Goal: Information Seeking & Learning: Check status

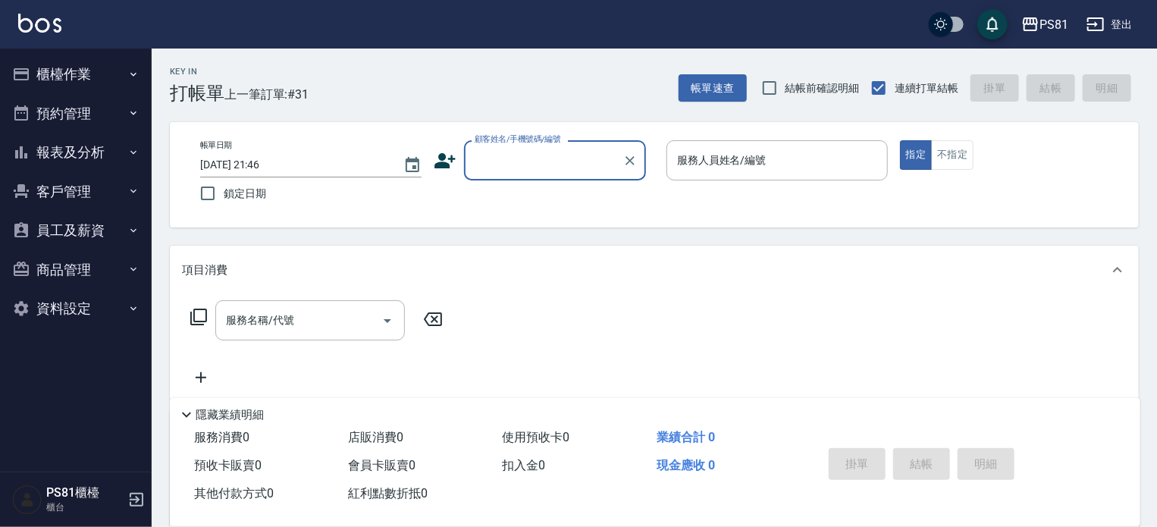
click at [36, 157] on button "報表及分析" at bounding box center [76, 152] width 140 height 39
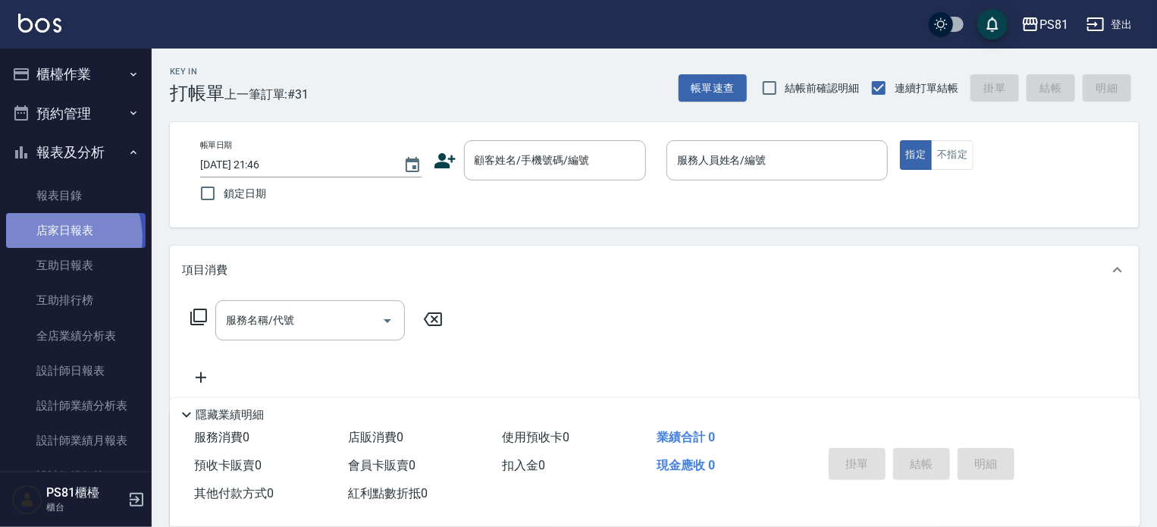
click at [61, 237] on link "店家日報表" at bounding box center [76, 230] width 140 height 35
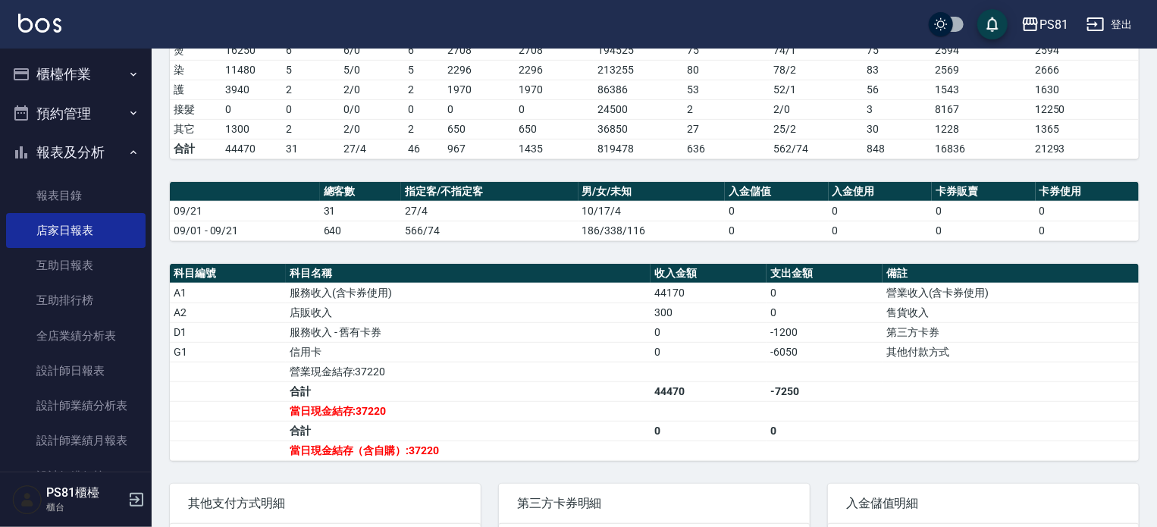
scroll to position [431, 0]
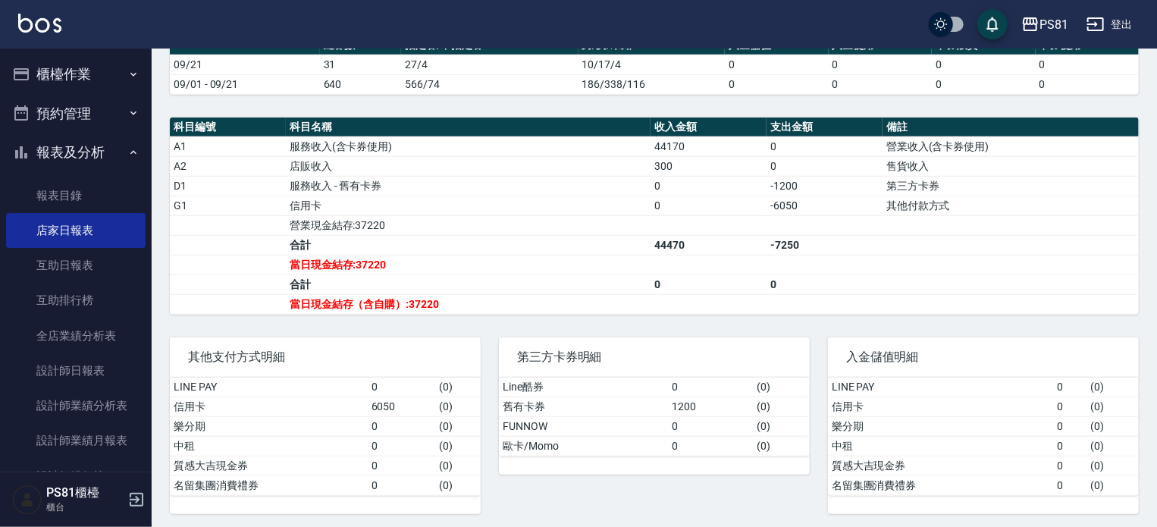
click at [558, 184] on td "服務收入 - 舊有卡券" at bounding box center [468, 186] width 365 height 20
click at [422, 197] on td "信用卡" at bounding box center [468, 206] width 365 height 20
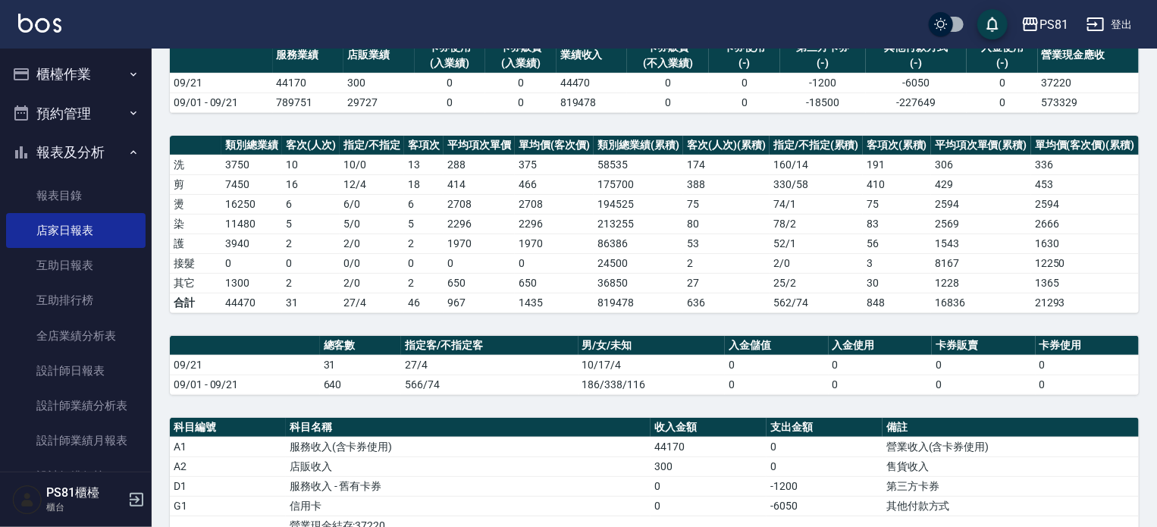
scroll to position [127, 0]
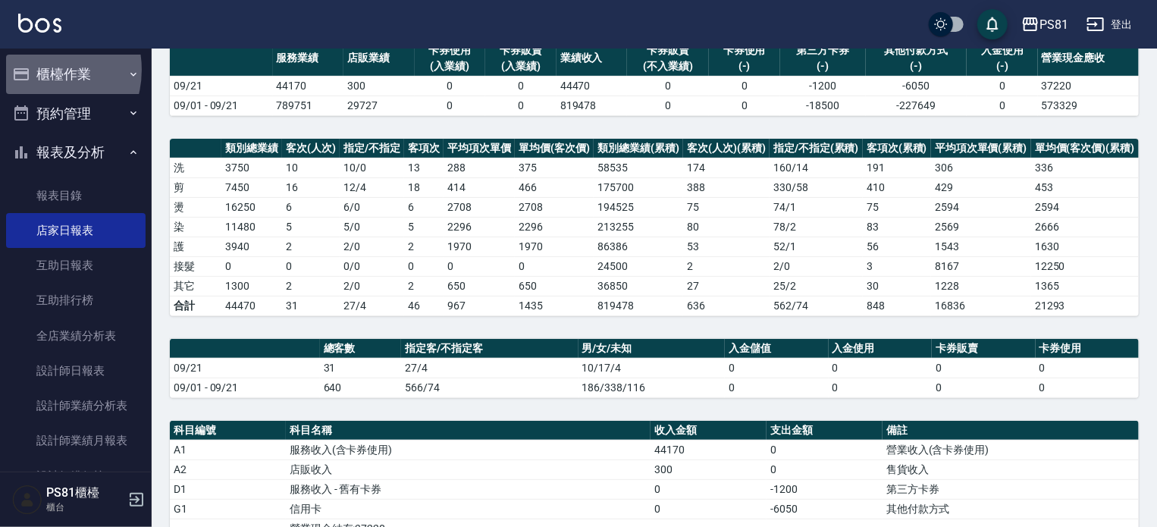
click at [37, 70] on button "櫃檯作業" at bounding box center [76, 74] width 140 height 39
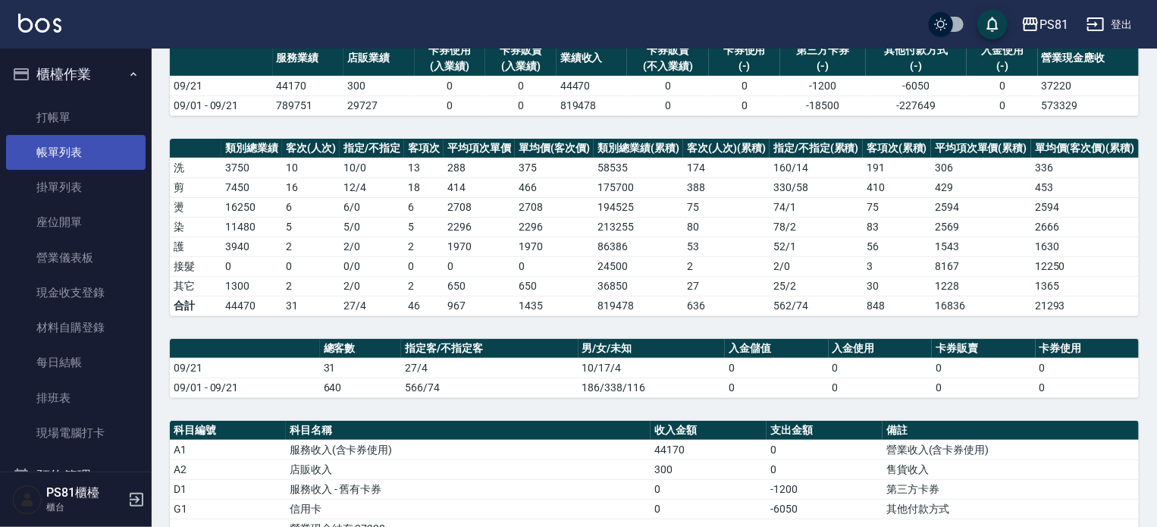
click at [80, 162] on link "帳單列表" at bounding box center [76, 152] width 140 height 35
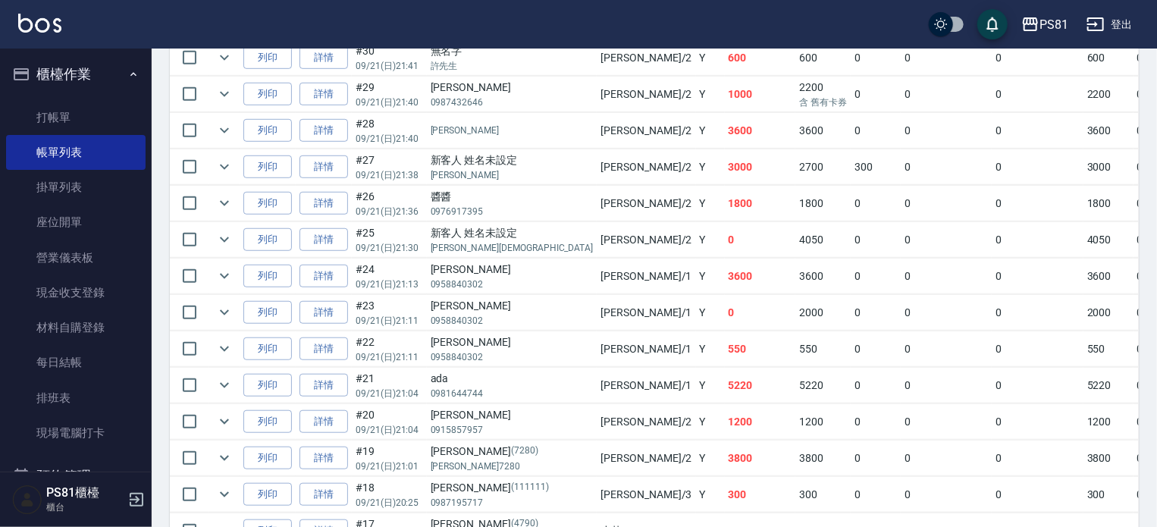
scroll to position [455, 0]
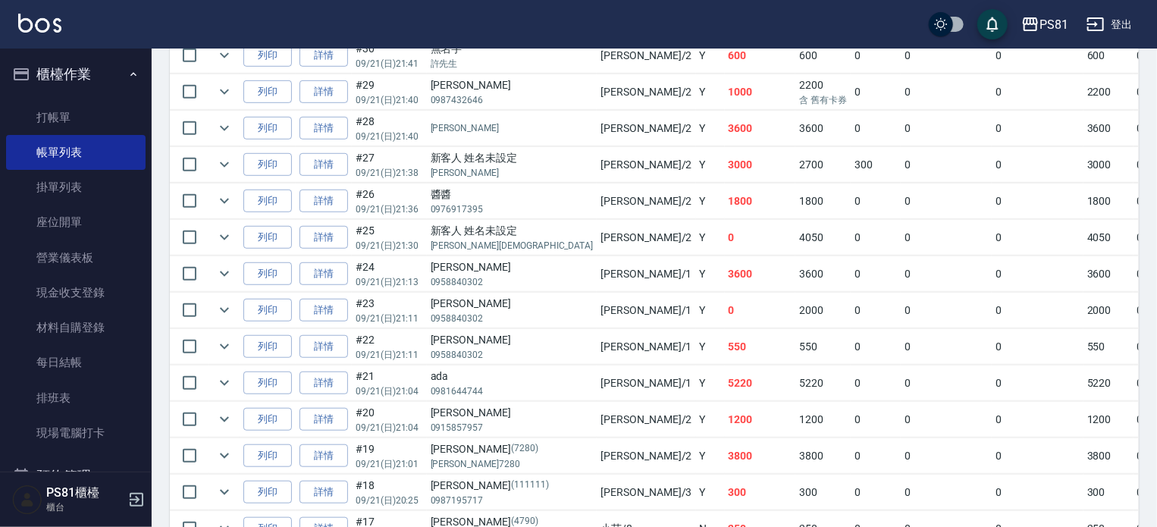
click at [597, 401] on td "[PERSON_NAME] /1" at bounding box center [646, 384] width 99 height 36
click at [696, 401] on td "Y" at bounding box center [710, 384] width 29 height 36
click at [725, 401] on td "5220" at bounding box center [760, 384] width 71 height 36
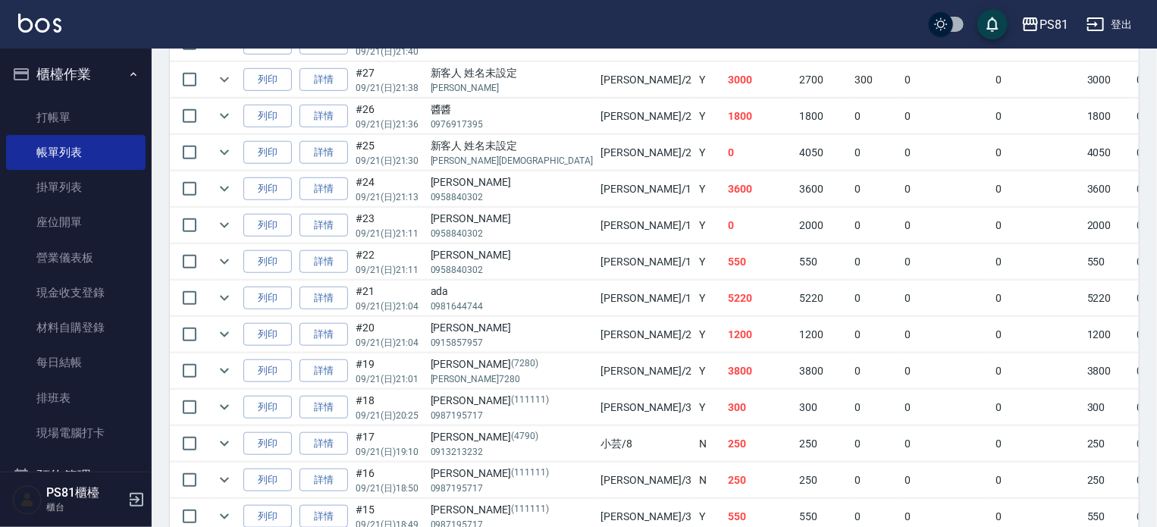
scroll to position [607, 0]
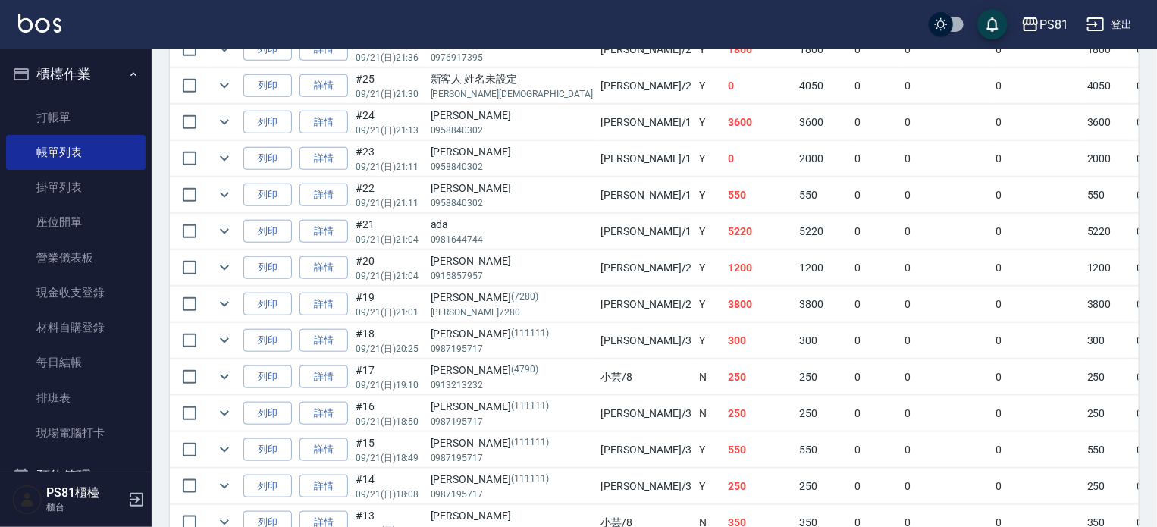
click at [597, 249] on td "[PERSON_NAME] /1" at bounding box center [646, 232] width 99 height 36
click at [341, 243] on link "詳情" at bounding box center [324, 232] width 49 height 24
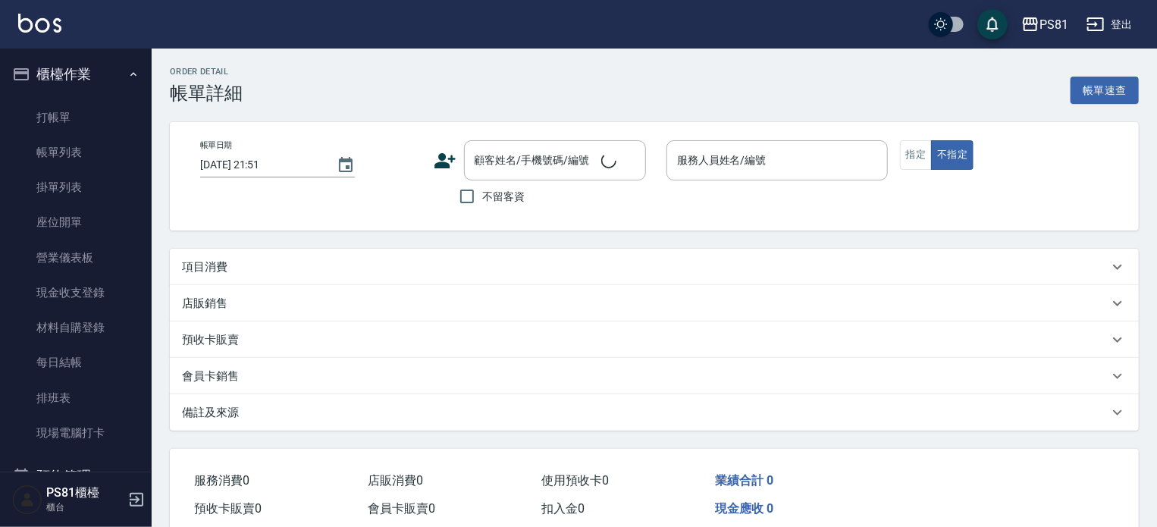
type input "[DATE] 21:04"
type input "[PERSON_NAME]-1"
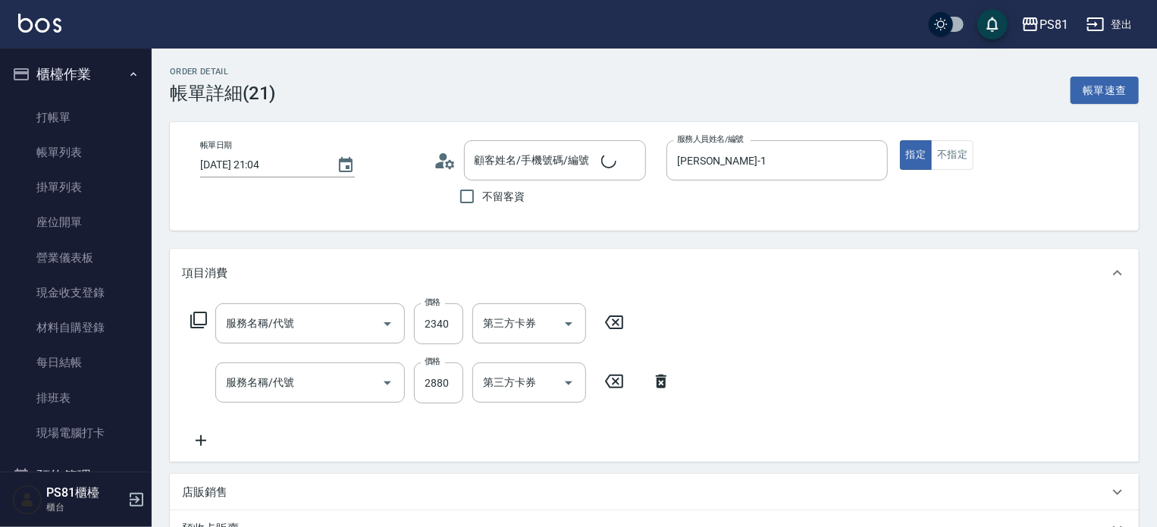
type input "日本結構護髮(108)"
type input "旗艦染髮(807)"
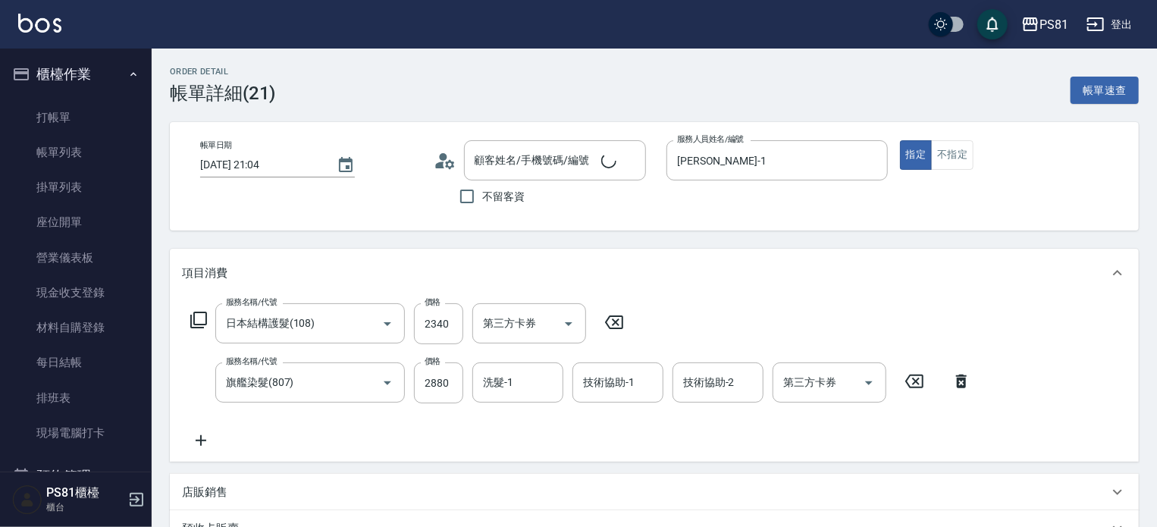
type input "ada/0981644744/"
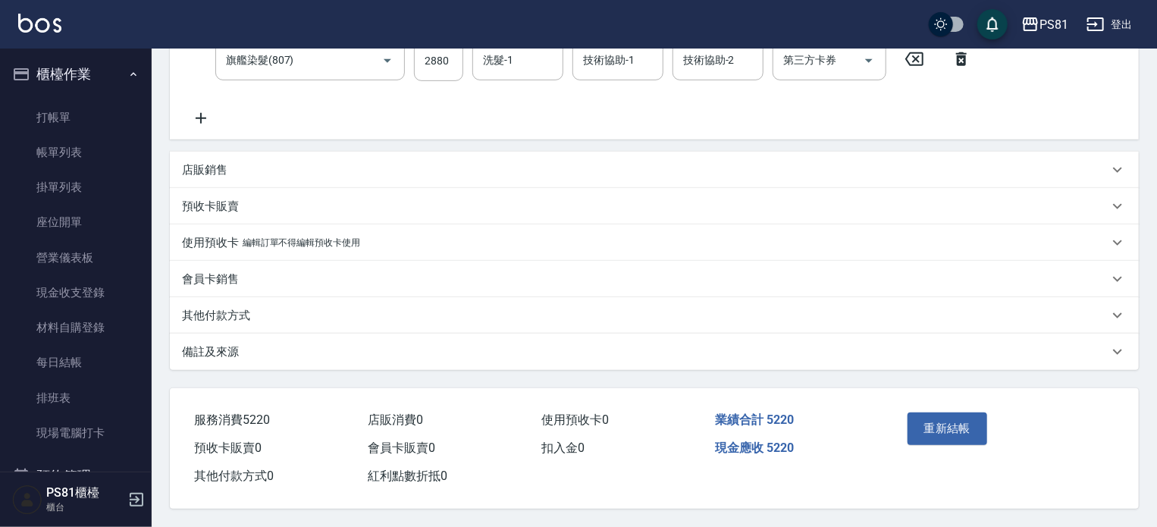
click at [256, 301] on div "其他付款方式" at bounding box center [654, 315] width 969 height 36
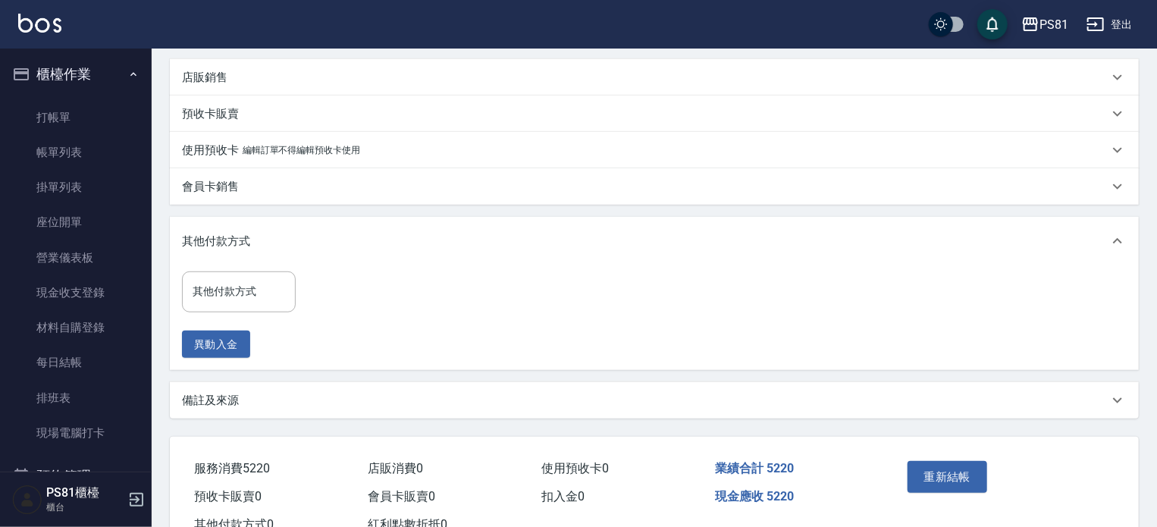
scroll to position [468, 0]
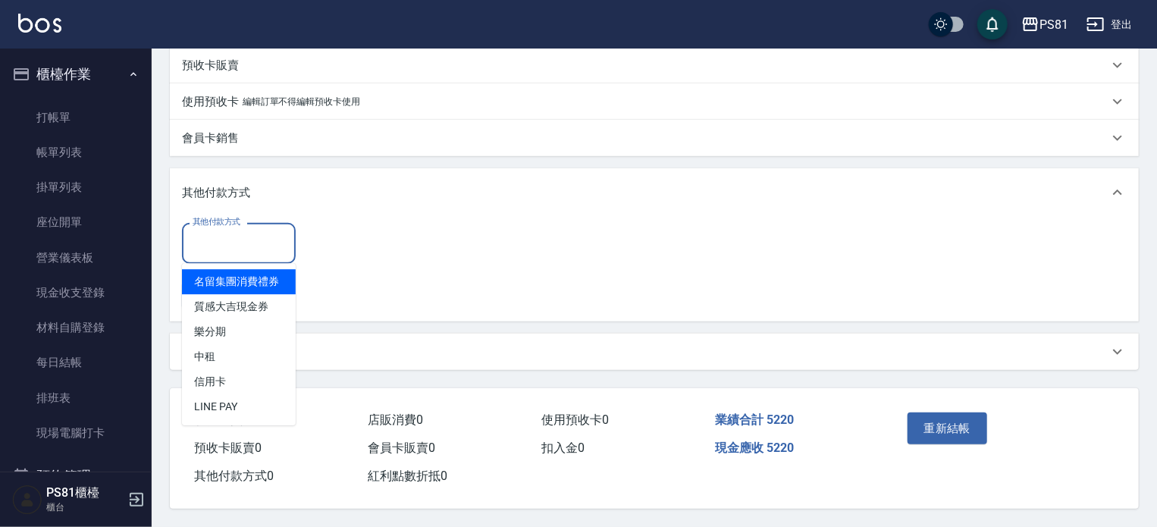
click at [243, 239] on input "其他付款方式" at bounding box center [239, 243] width 100 height 27
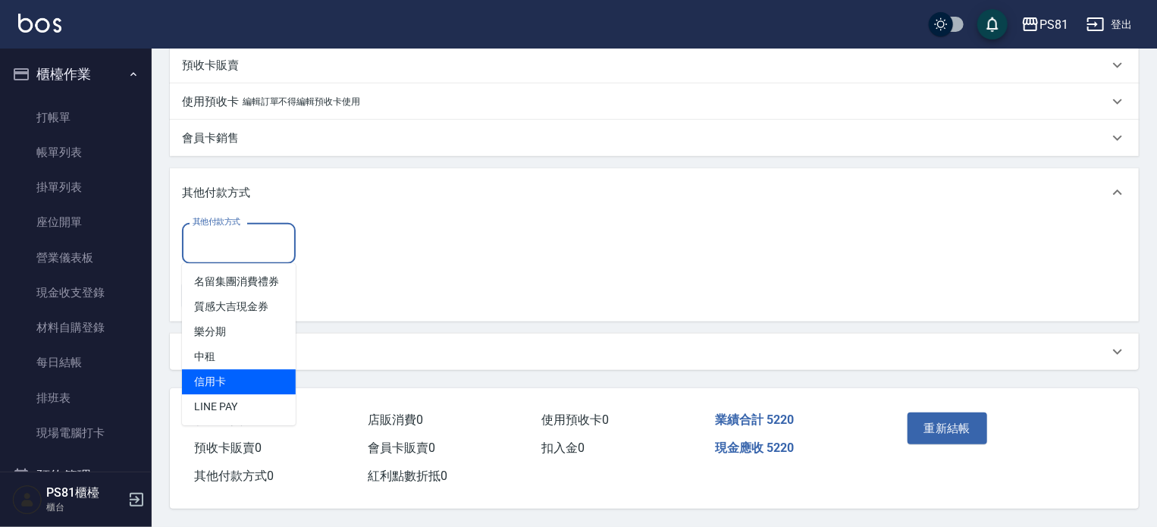
click at [217, 378] on span "信用卡" at bounding box center [239, 381] width 114 height 25
type input "信用卡"
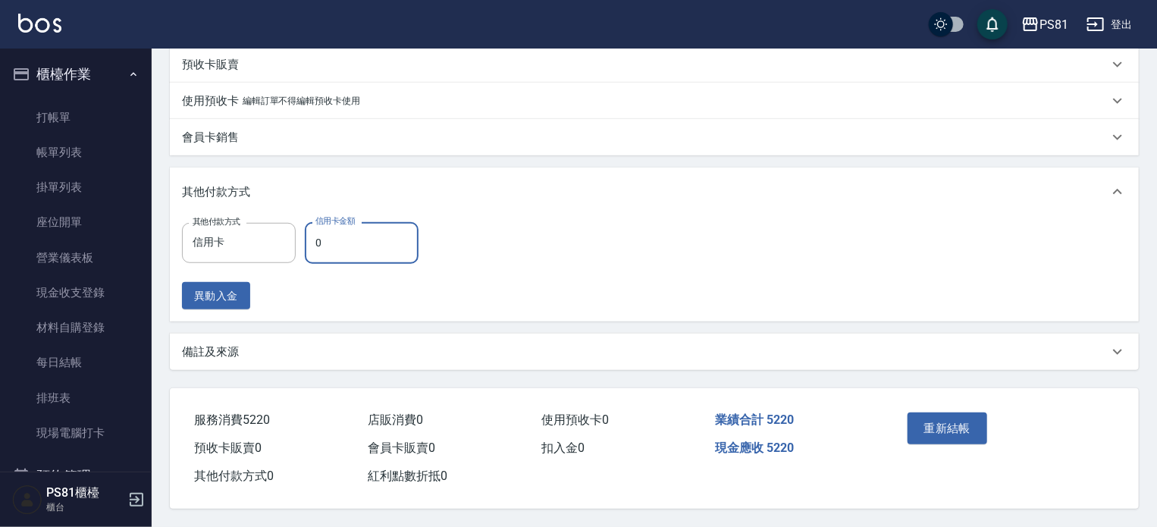
click at [330, 243] on input "0" at bounding box center [362, 242] width 114 height 41
type input "5220"
click at [385, 302] on div "異動入金" at bounding box center [305, 296] width 246 height 28
click at [919, 418] on button "重新結帳" at bounding box center [948, 429] width 80 height 32
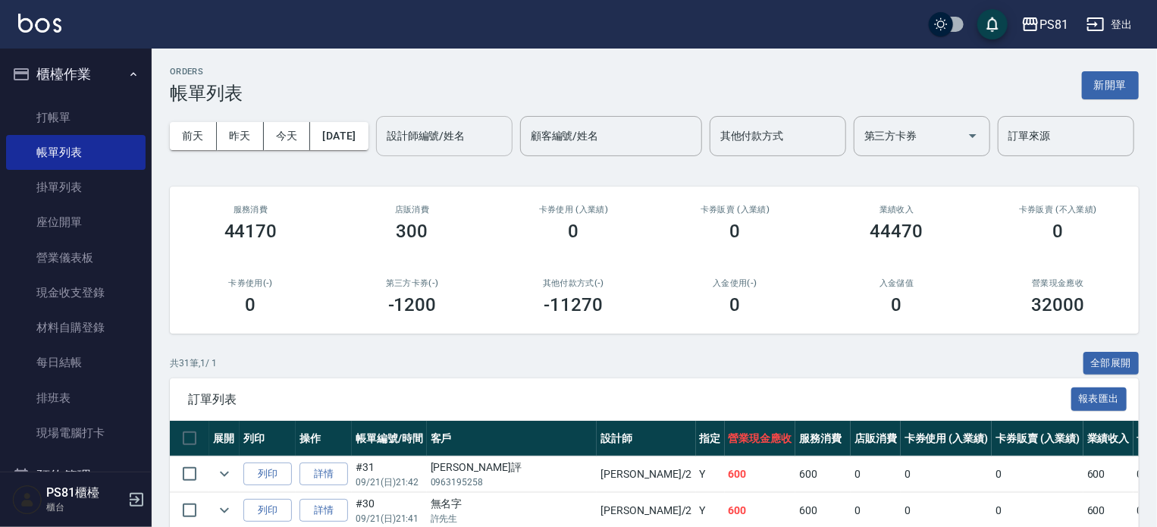
click at [383, 149] on input "設計師編號/姓名" at bounding box center [444, 136] width 123 height 27
type input "采蓮-2"
click at [319, 260] on div "服務消費 20550" at bounding box center [251, 224] width 162 height 74
click at [469, 288] on h2 "第三方卡券(-)" at bounding box center [412, 283] width 125 height 10
click at [449, 322] on div "第三方卡券(-) -1200" at bounding box center [412, 297] width 162 height 74
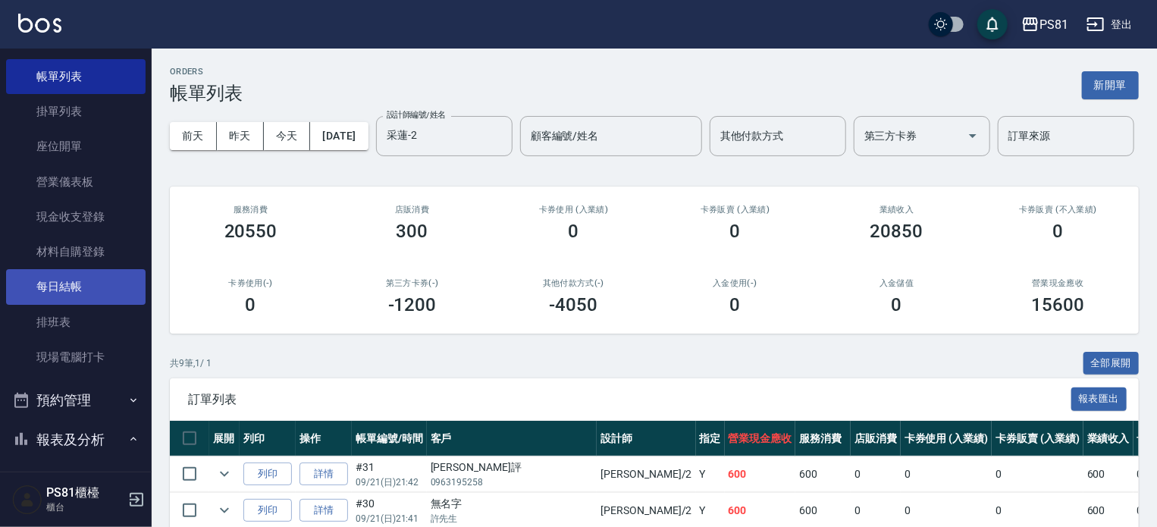
scroll to position [228, 0]
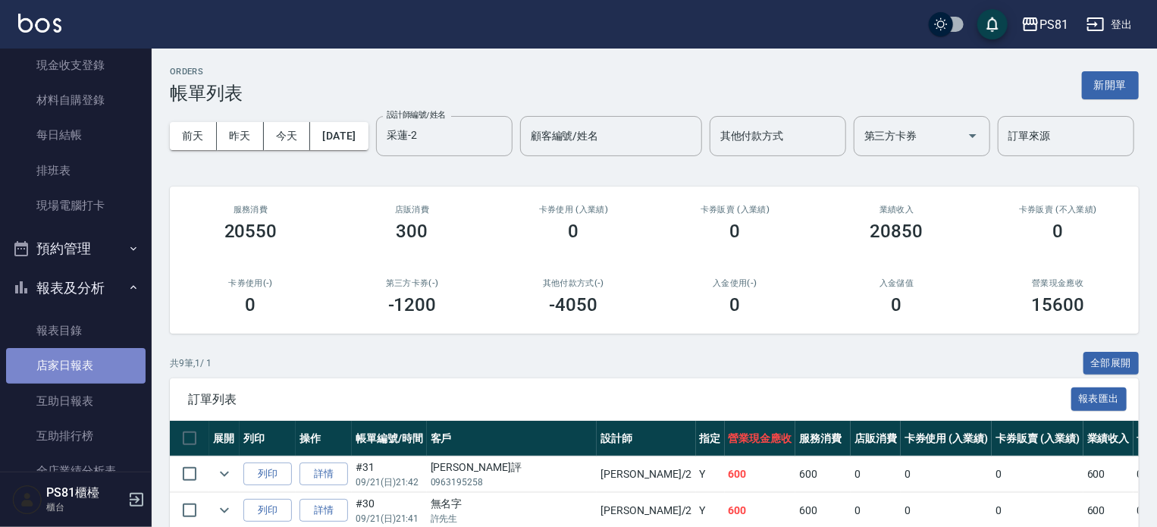
click at [91, 368] on link "店家日報表" at bounding box center [76, 365] width 140 height 35
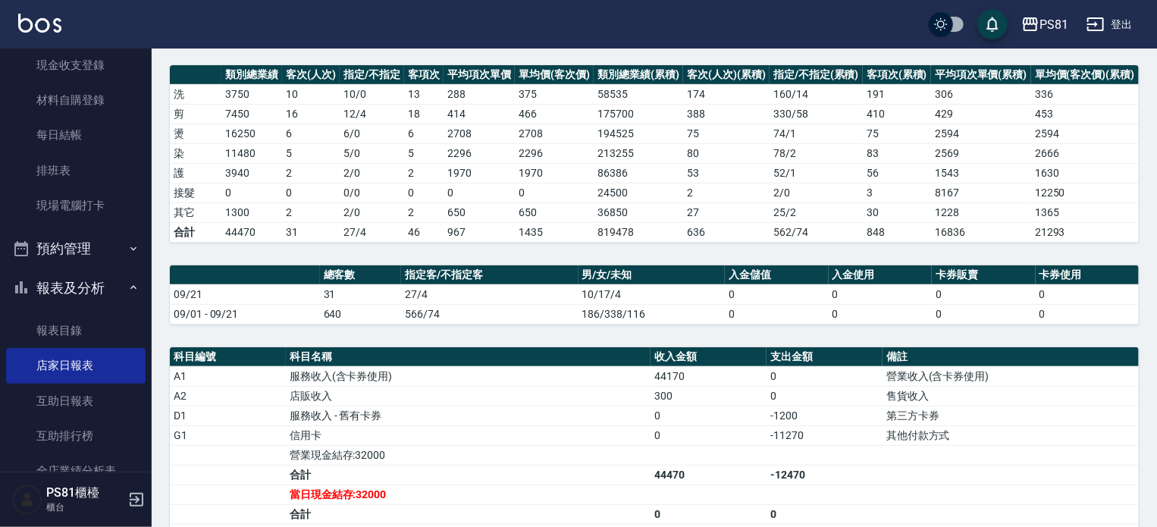
scroll to position [303, 0]
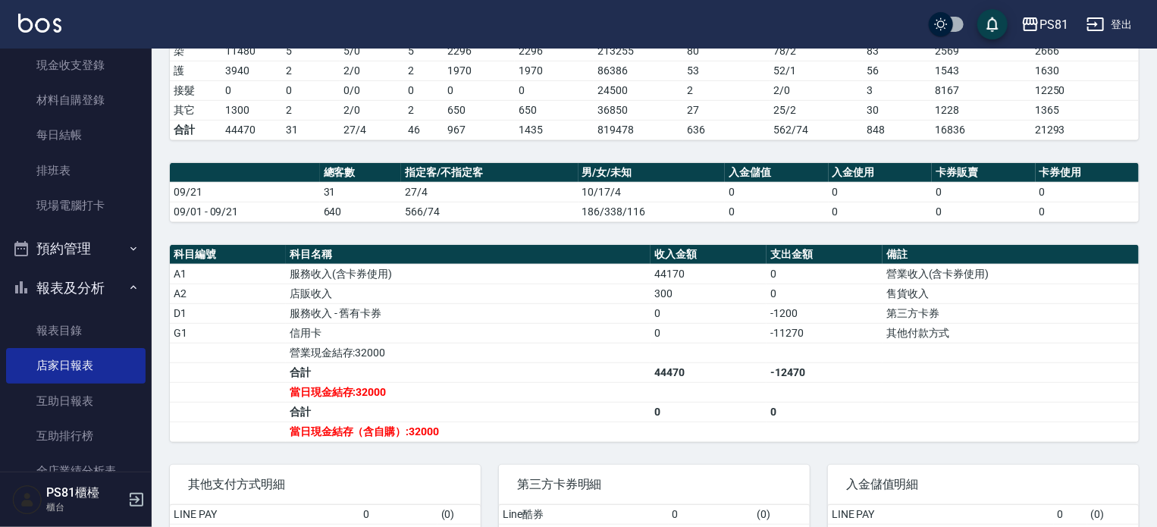
click at [563, 331] on td "信用卡" at bounding box center [468, 333] width 365 height 20
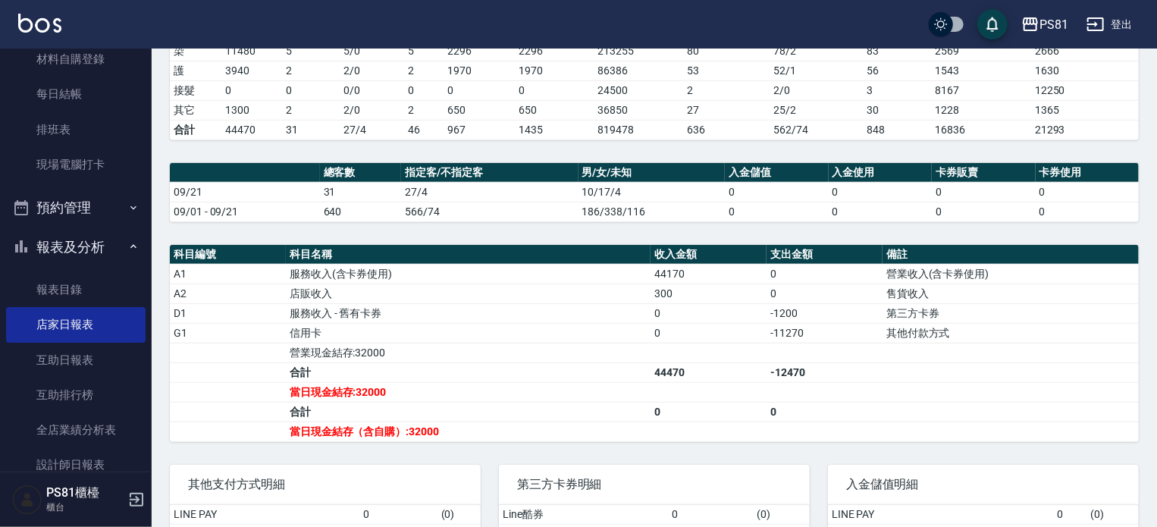
scroll to position [455, 0]
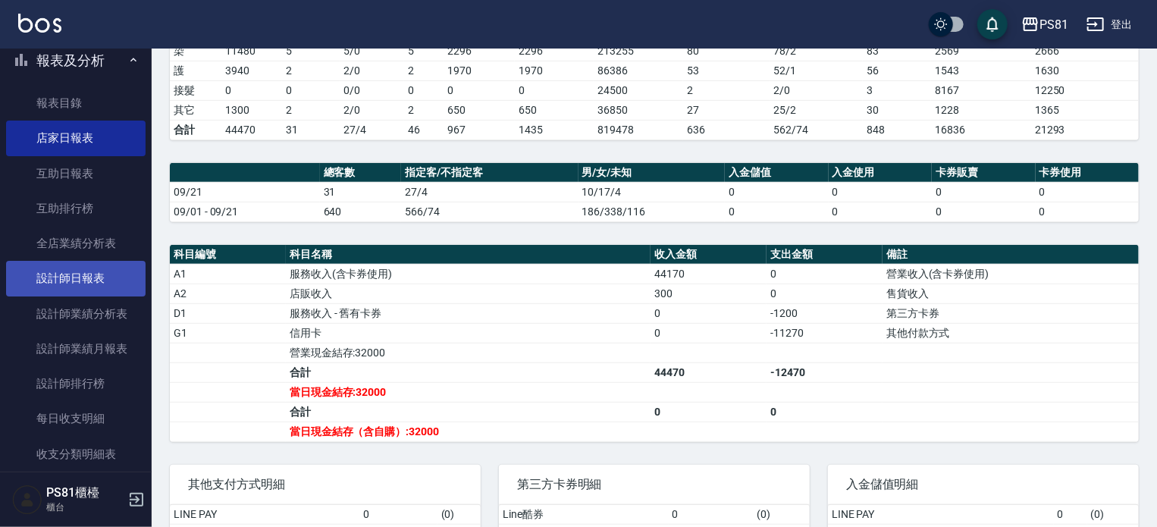
click at [54, 275] on link "設計師日報表" at bounding box center [76, 278] width 140 height 35
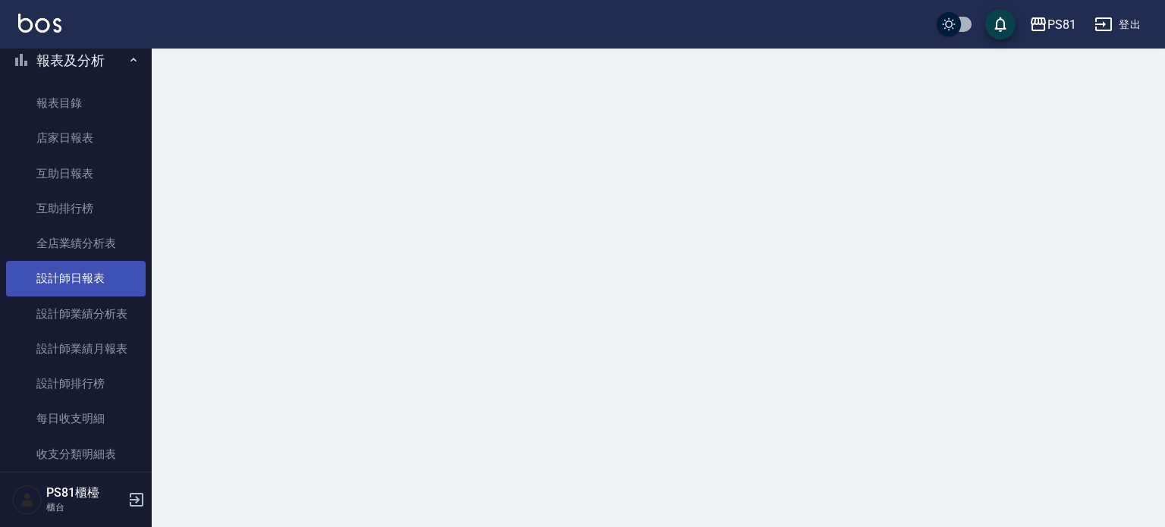
click at [54, 275] on link "設計師日報表" at bounding box center [76, 278] width 140 height 35
